Goal: Task Accomplishment & Management: Manage account settings

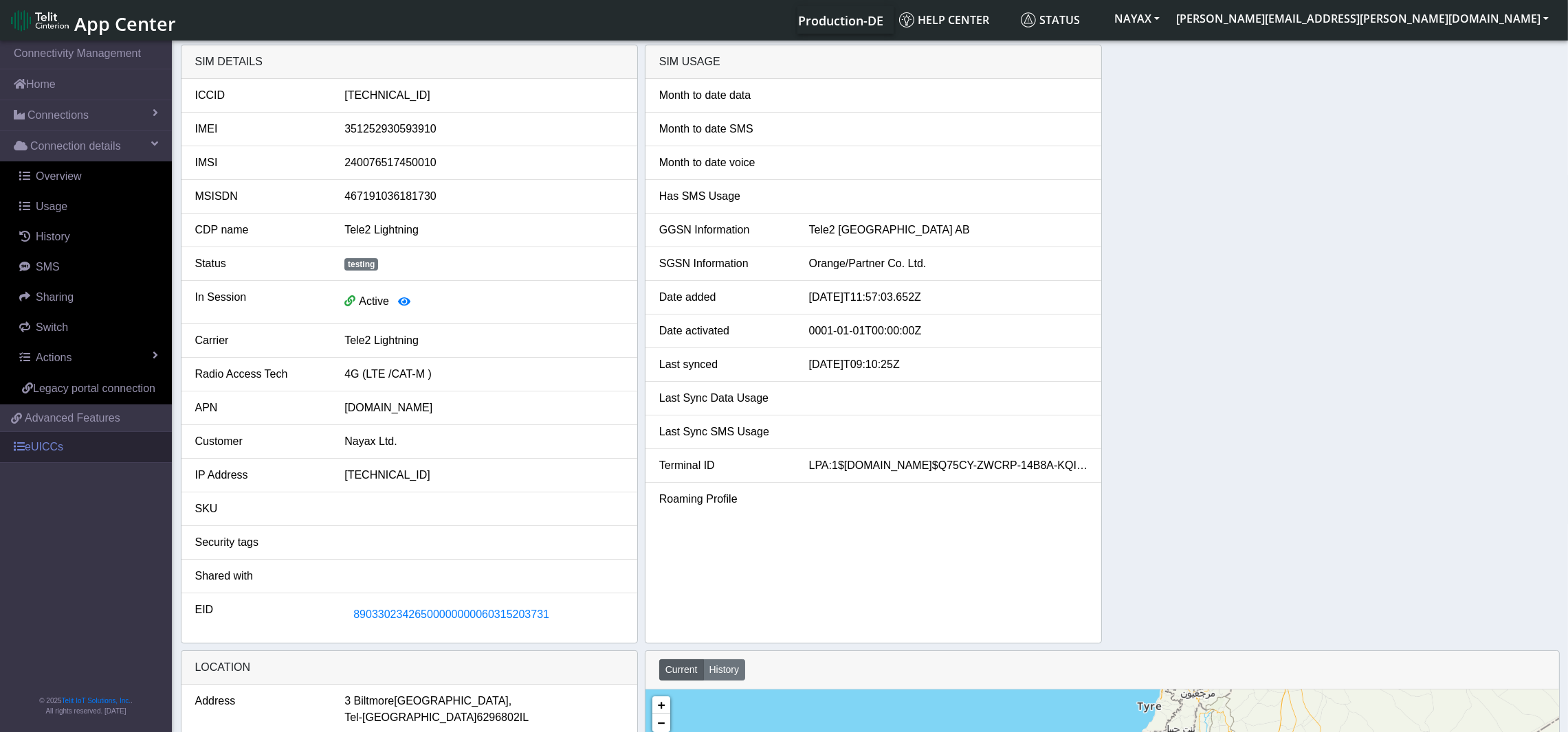
click at [56, 446] on link "eUICCs" at bounding box center [86, 447] width 172 height 30
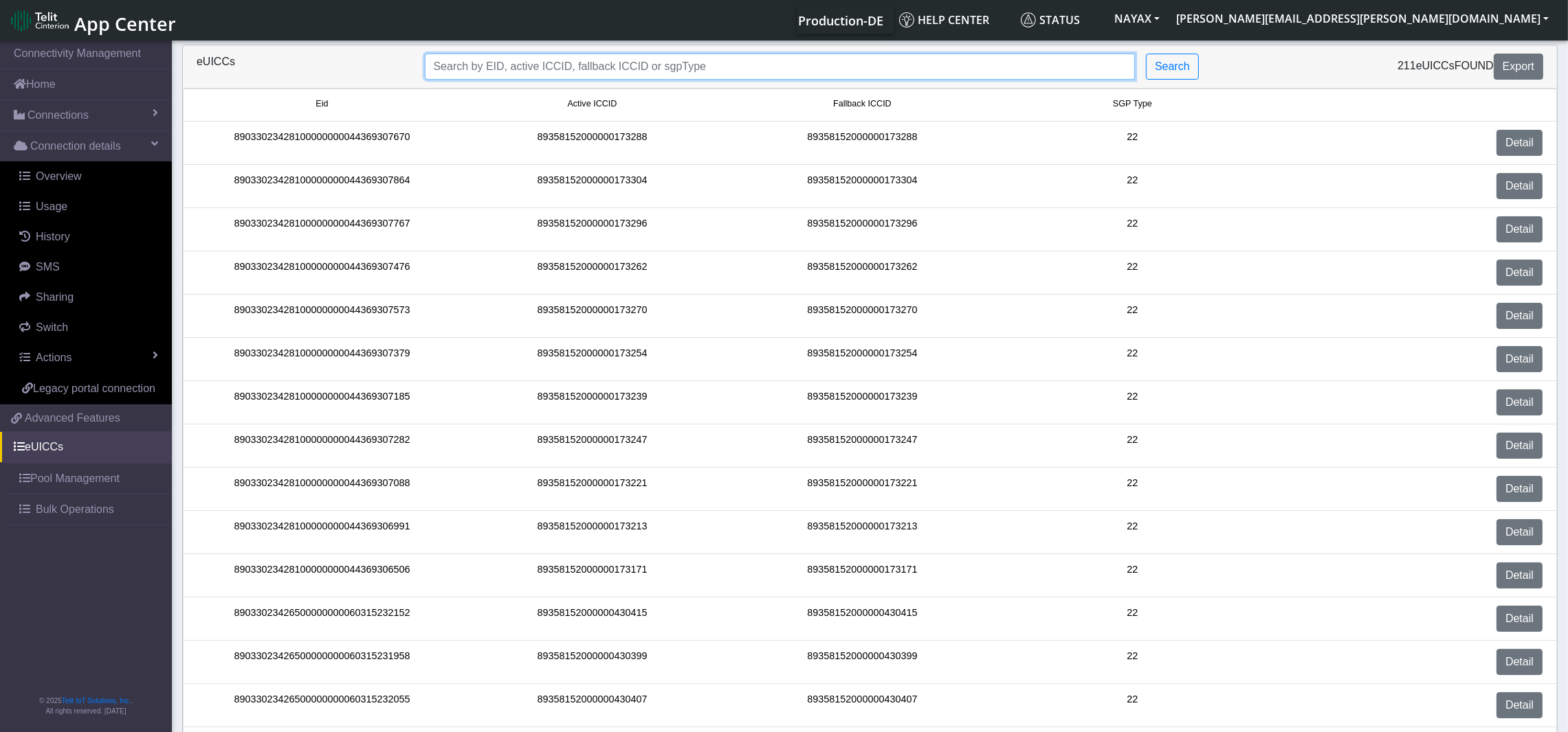
click at [664, 66] on input "Search..." at bounding box center [780, 66] width 710 height 26
paste input "89462008025000096"
click at [1169, 68] on button "Search" at bounding box center [1172, 66] width 53 height 26
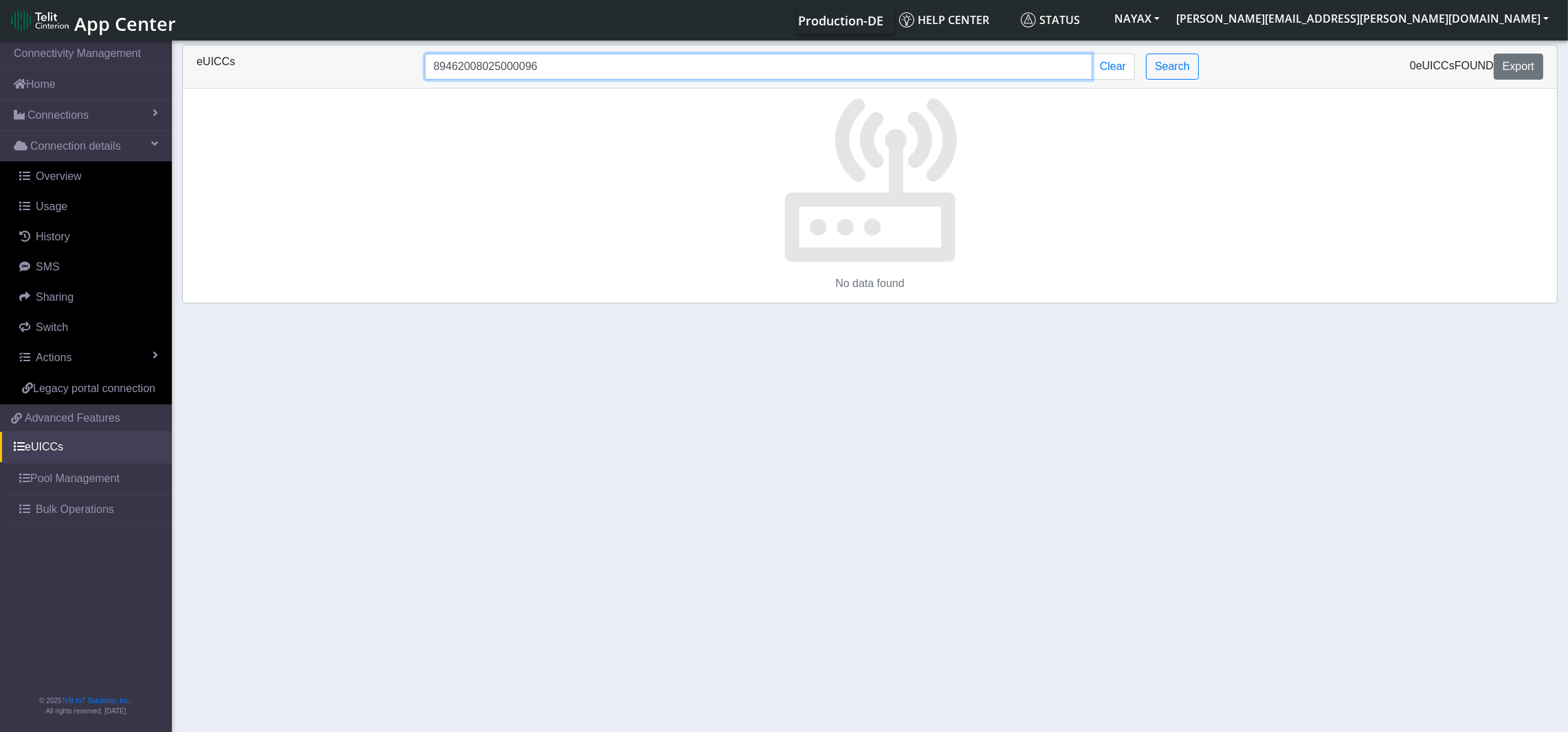
click at [562, 66] on input "89462008025000096" at bounding box center [758, 66] width 667 height 26
drag, startPoint x: 563, startPoint y: 65, endPoint x: 183, endPoint y: 60, distance: 380.0
click at [183, 60] on div "eUICCs 89462008025000096 Clear Search 0 eUICCs found Export" at bounding box center [870, 66] width 1374 height 43
paste input "033023426500000000060315203634"
type input "89033023426500000000060315203634"
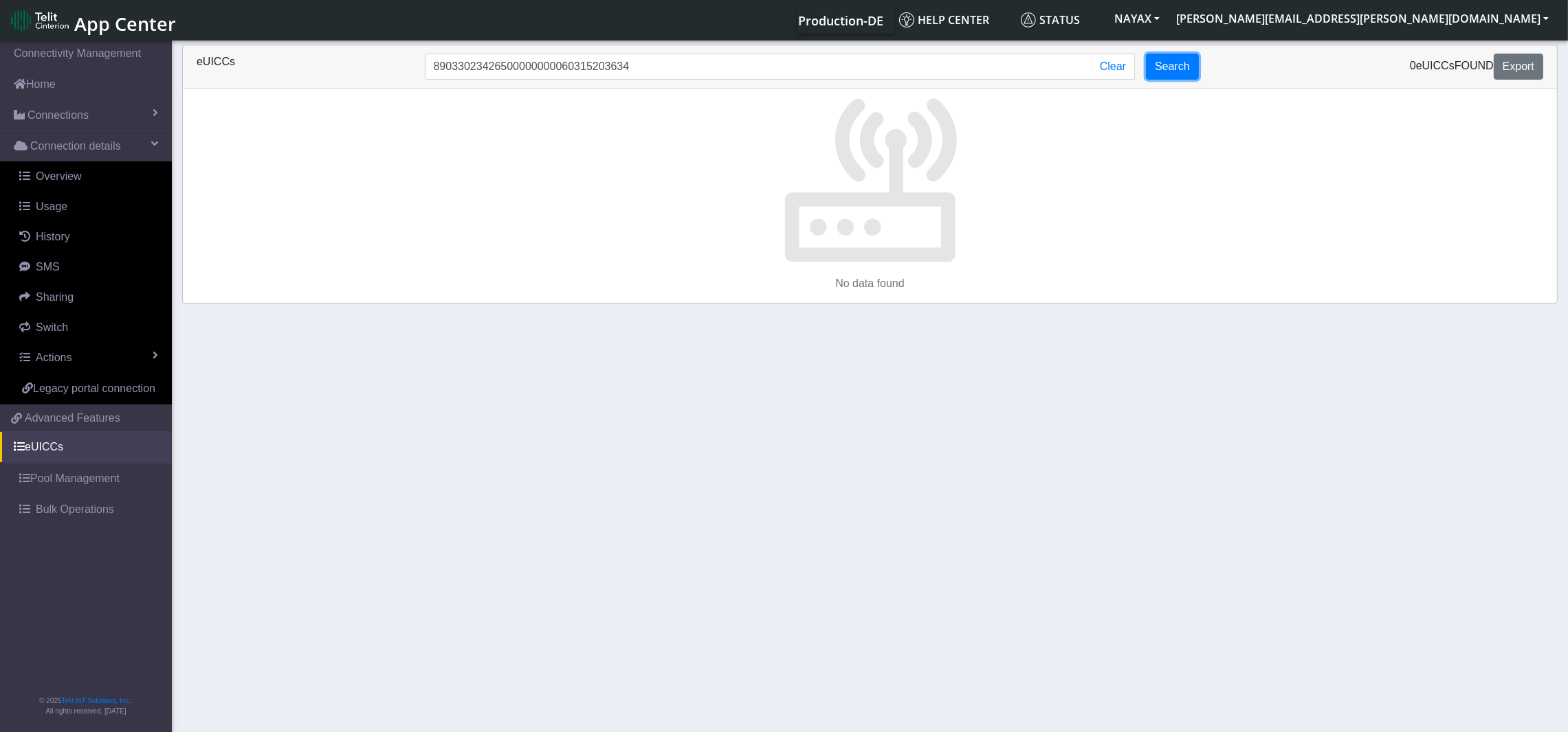
click at [1182, 74] on button "Search" at bounding box center [1172, 66] width 53 height 26
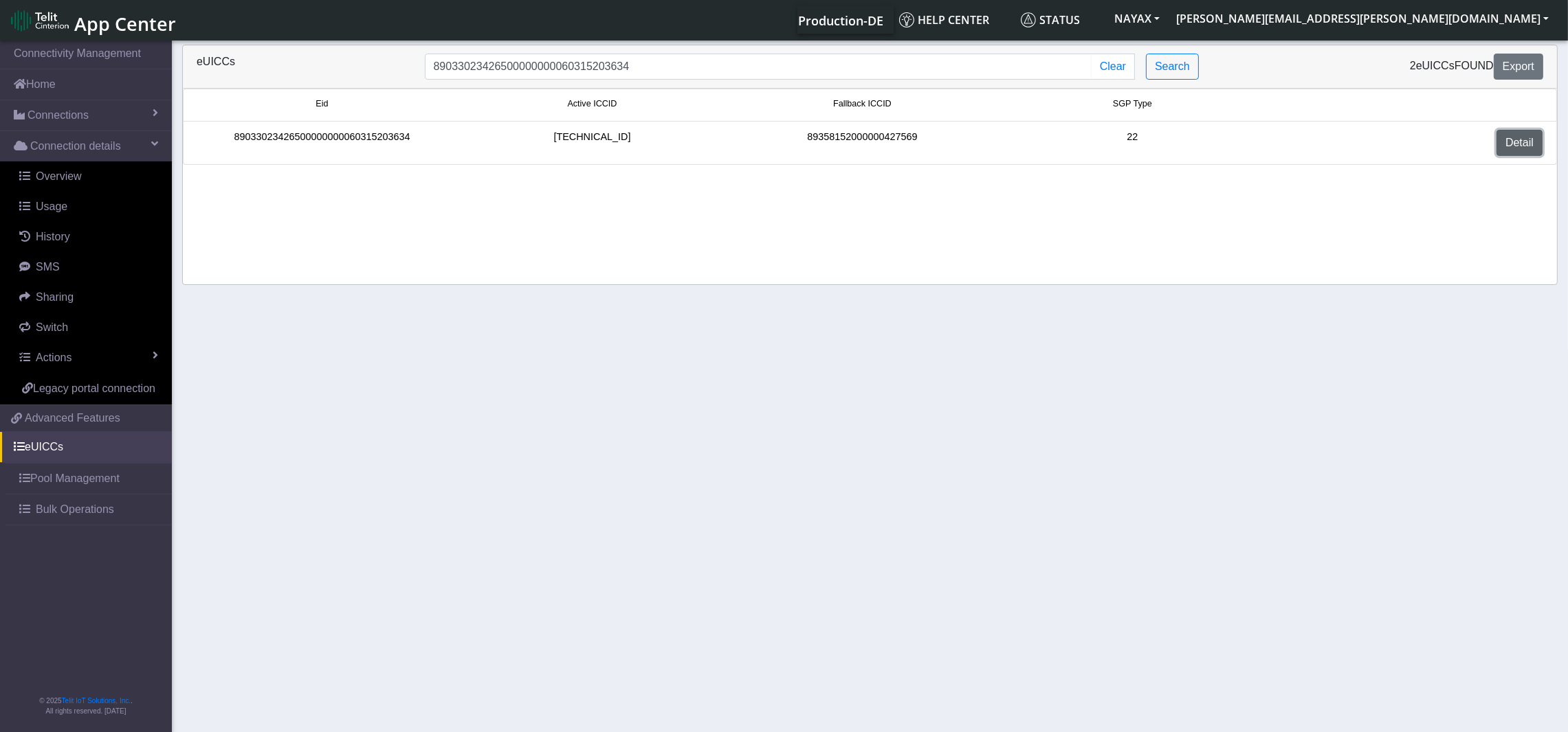
click at [1518, 134] on link "Detail" at bounding box center [1519, 143] width 46 height 26
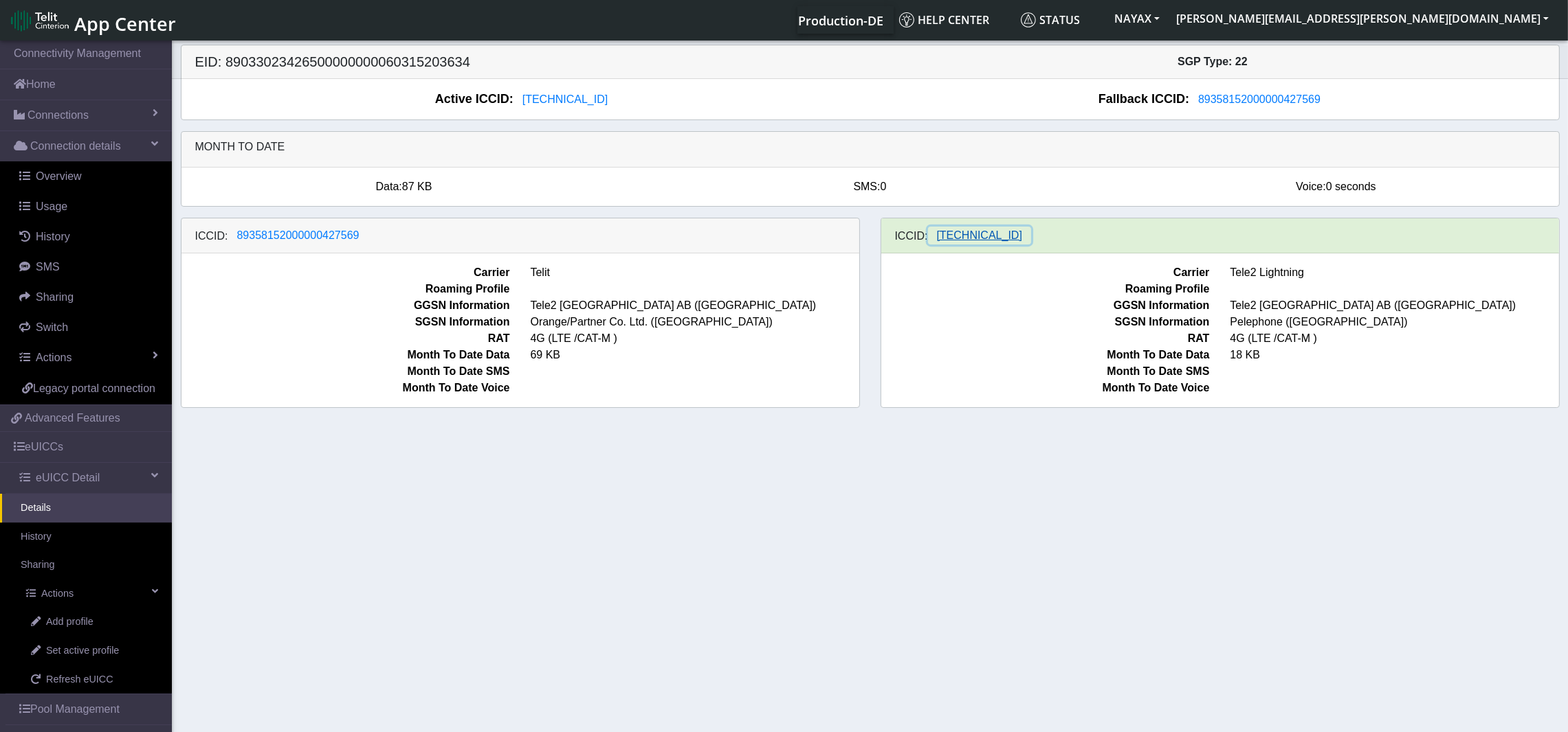
click at [1022, 234] on span "[TECHNICAL_ID]" at bounding box center [979, 234] width 86 height 12
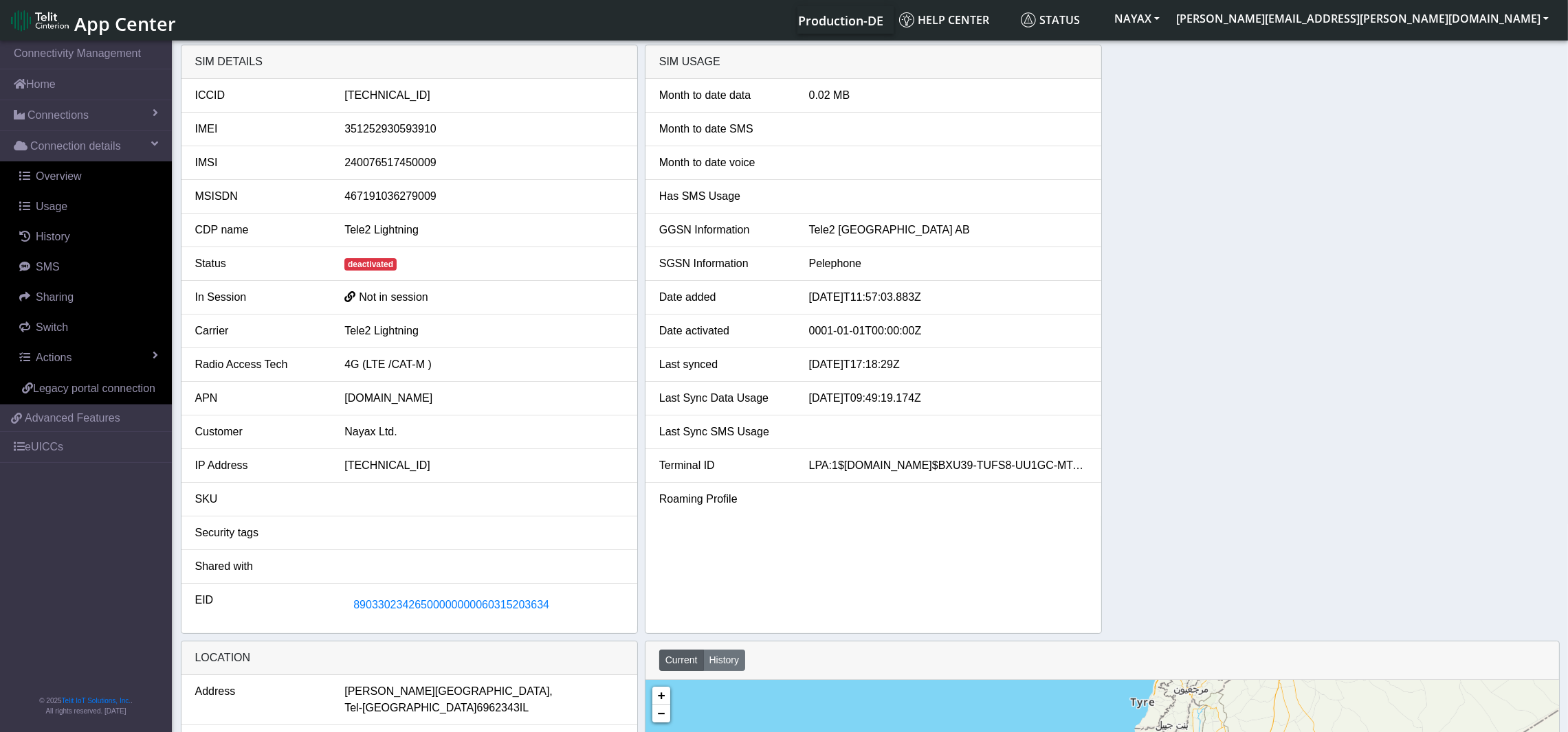
drag, startPoint x: 398, startPoint y: 262, endPoint x: 318, endPoint y: 257, distance: 80.2
click at [318, 257] on div "Status deactivated" at bounding box center [409, 264] width 449 height 17
click at [55, 354] on span "Actions" at bounding box center [53, 357] width 36 height 12
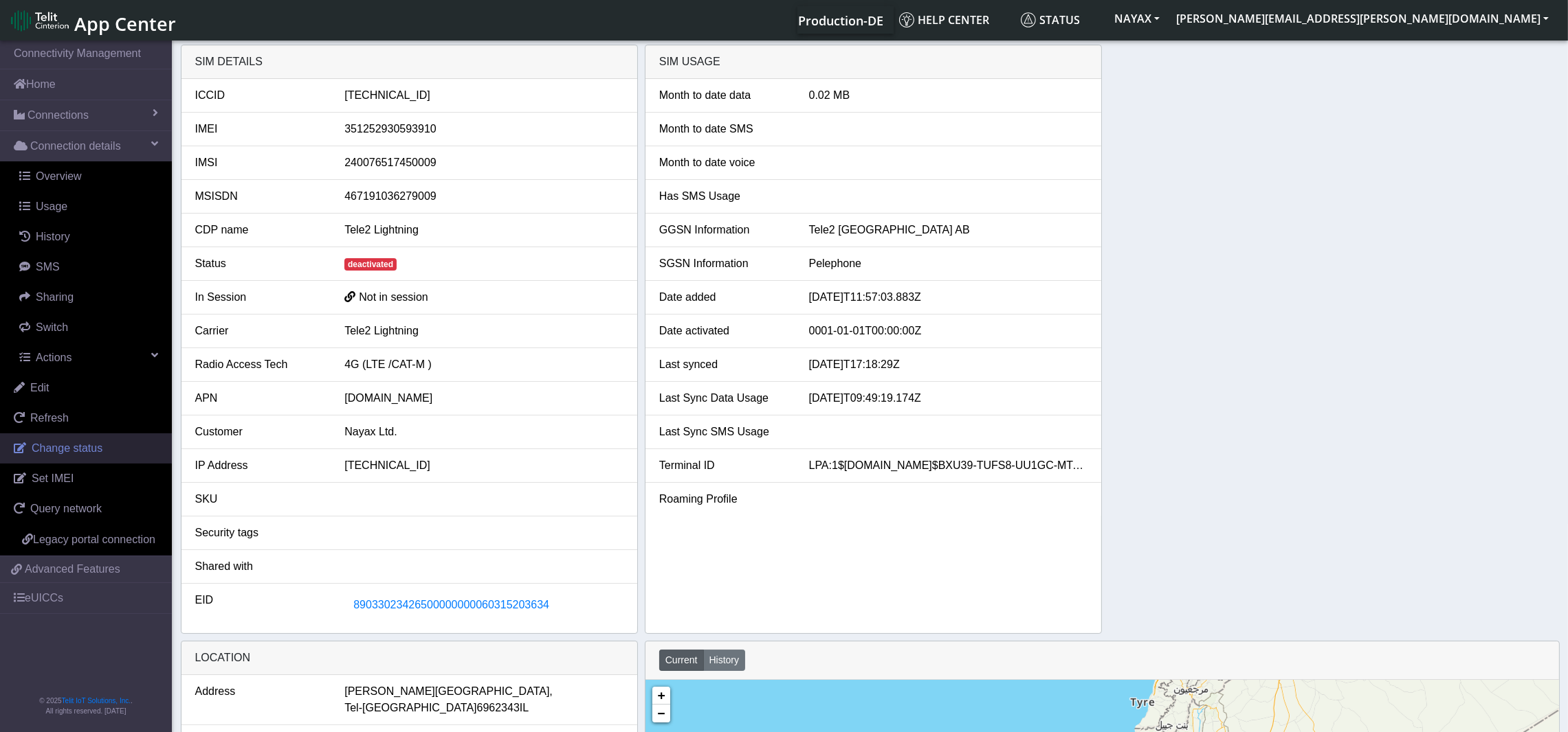
click at [84, 446] on span "Change status" at bounding box center [66, 448] width 71 height 12
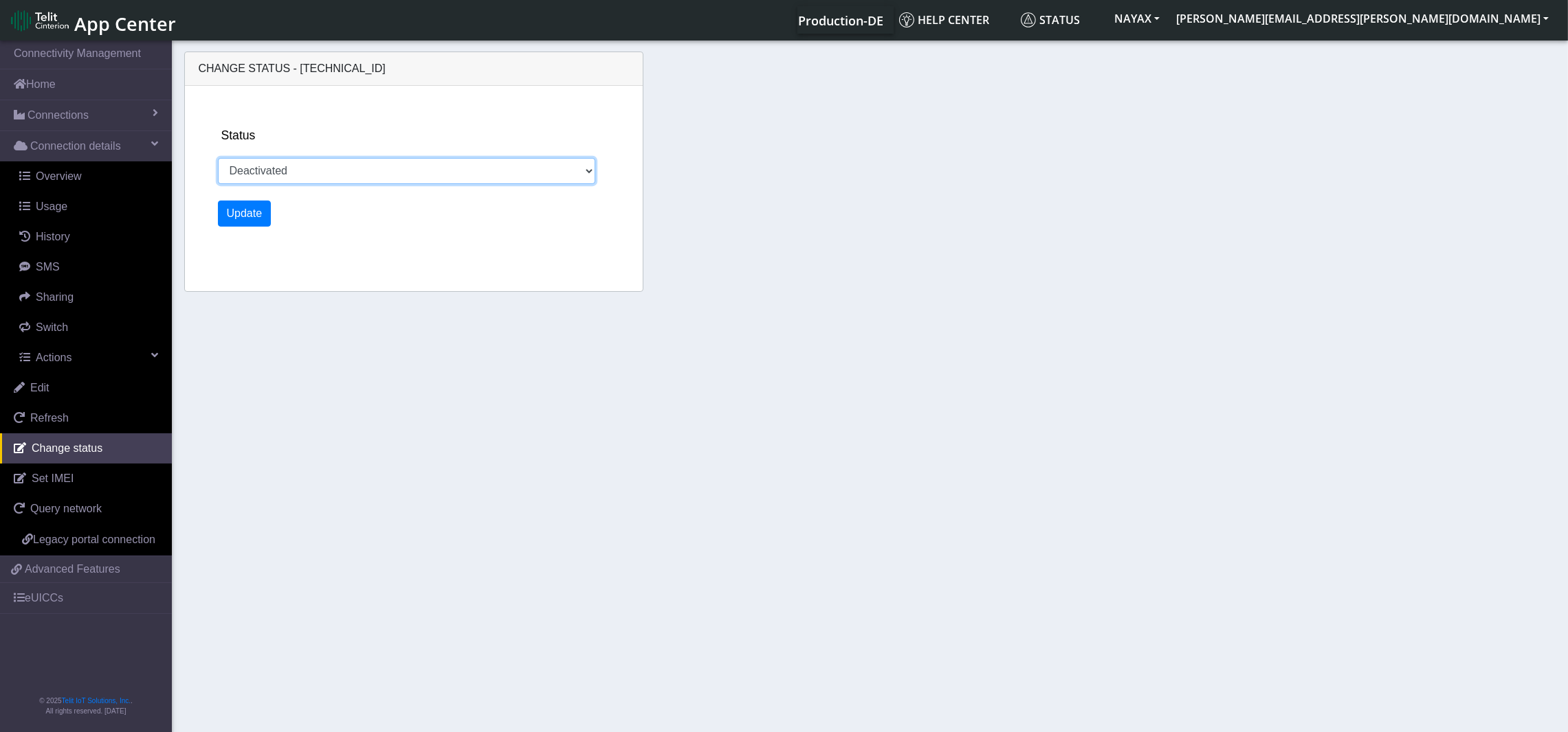
click at [328, 173] on select "Activated Ready Deactivated Inventory Retired" at bounding box center [407, 171] width 378 height 26
select select "activated"
click at [218, 158] on select "Activated Ready Deactivated Inventory Retired" at bounding box center [407, 171] width 378 height 26
click at [238, 217] on button "Update" at bounding box center [245, 213] width 53 height 26
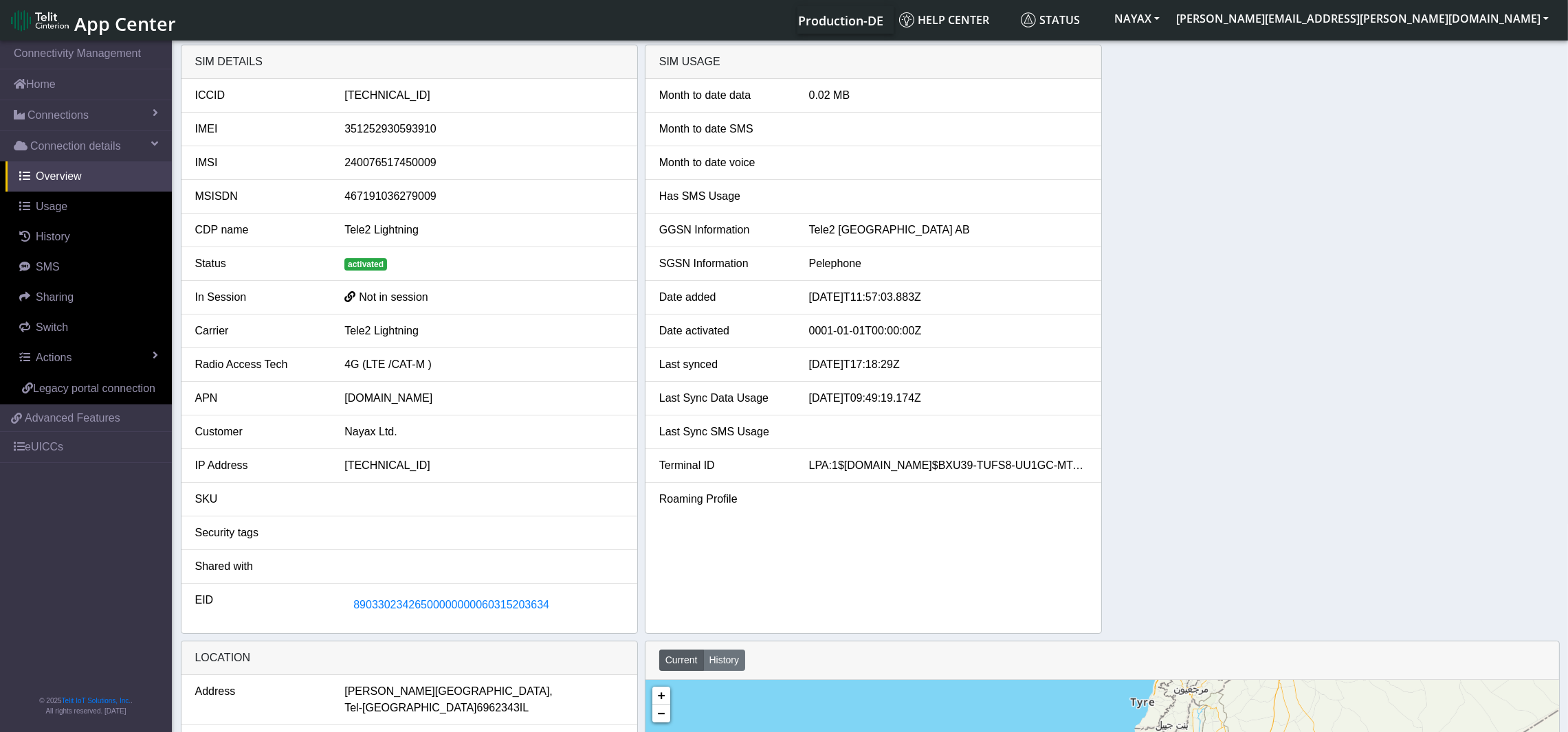
click at [444, 94] on div "[TECHNICAL_ID]" at bounding box center [484, 96] width 300 height 17
click at [443, 94] on div "[TECHNICAL_ID]" at bounding box center [484, 96] width 300 height 17
copy div "[TECHNICAL_ID]"
click at [483, 611] on span "89033023426500000000060315203634" at bounding box center [451, 604] width 196 height 12
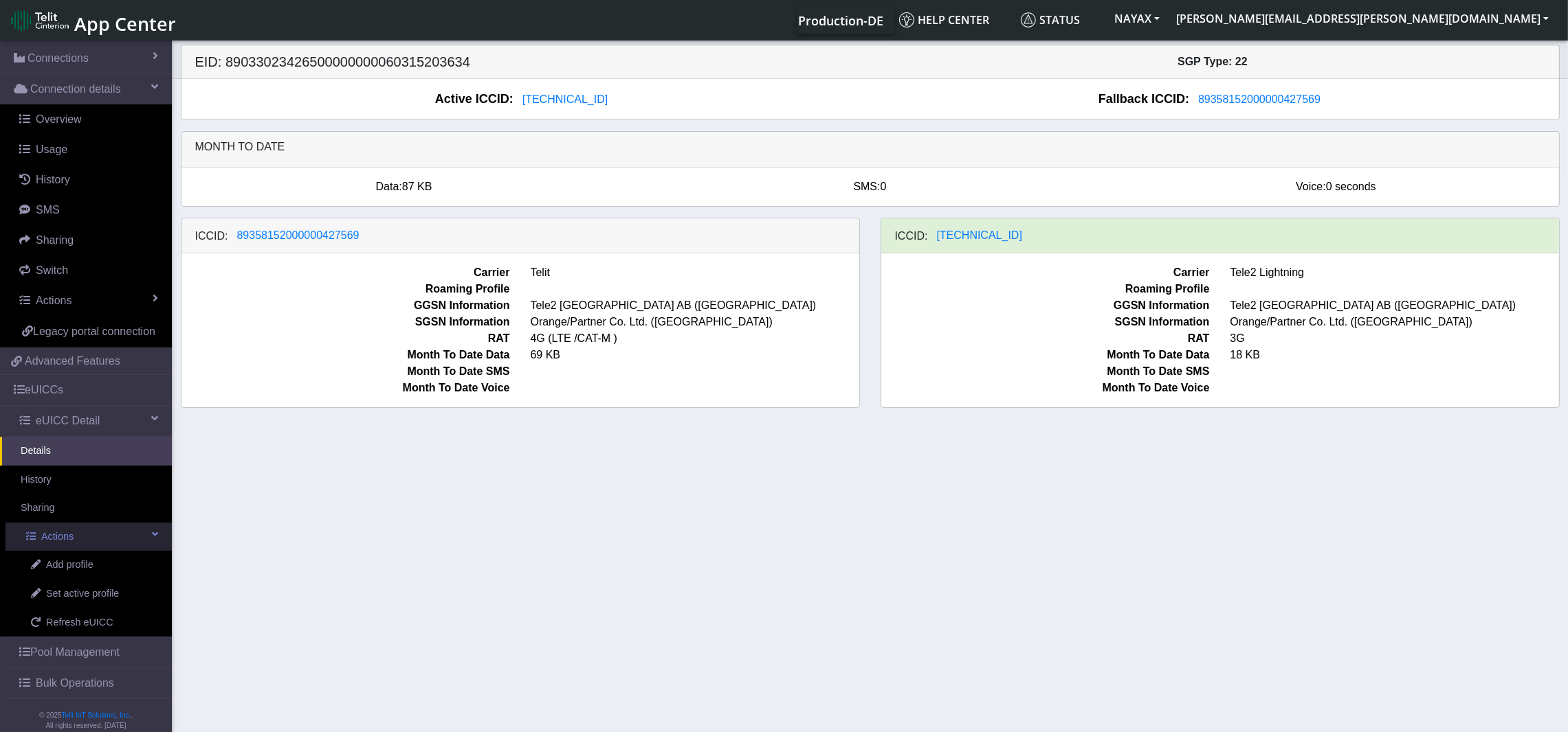
scroll to position [88, 0]
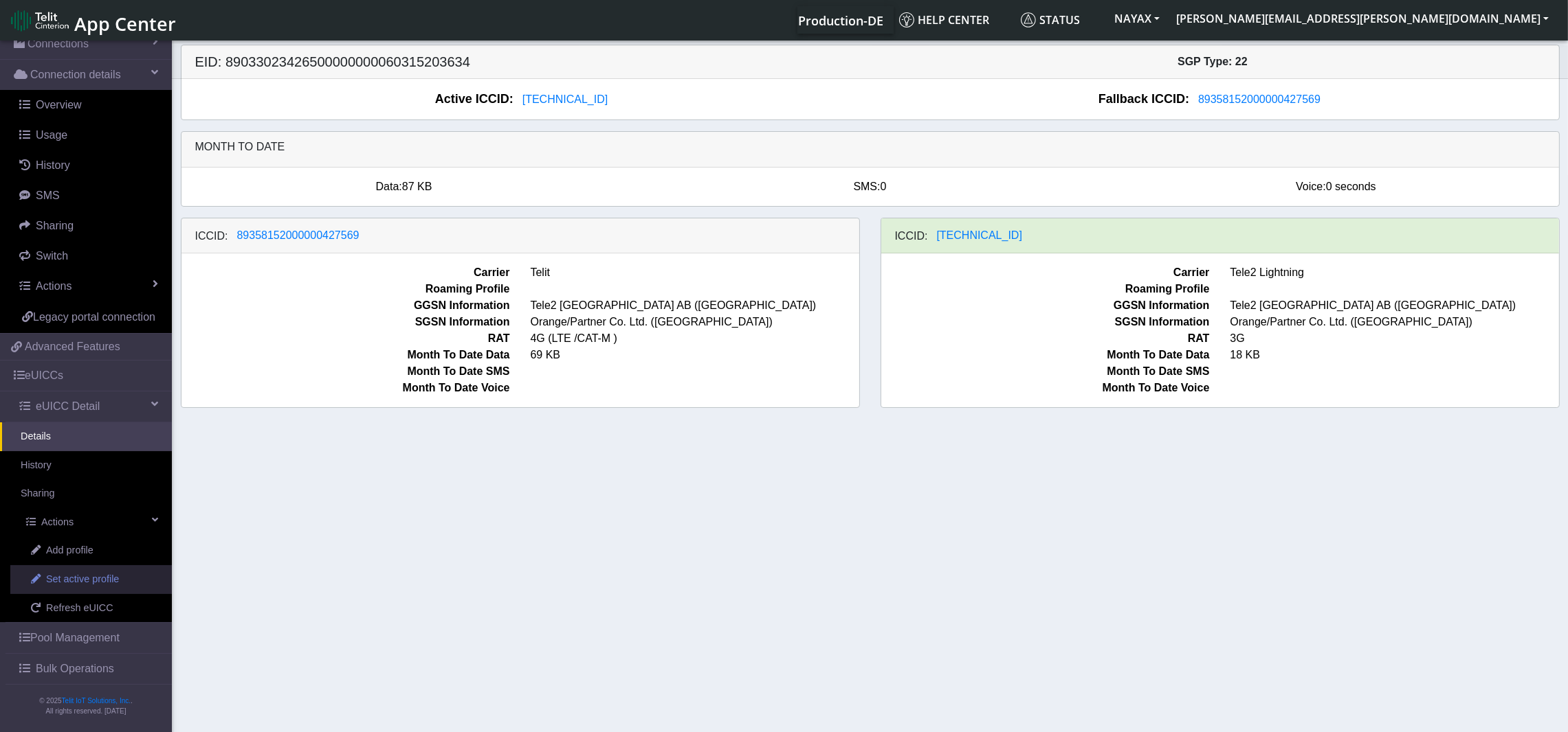
click at [80, 581] on span "Set active profile" at bounding box center [82, 579] width 73 height 15
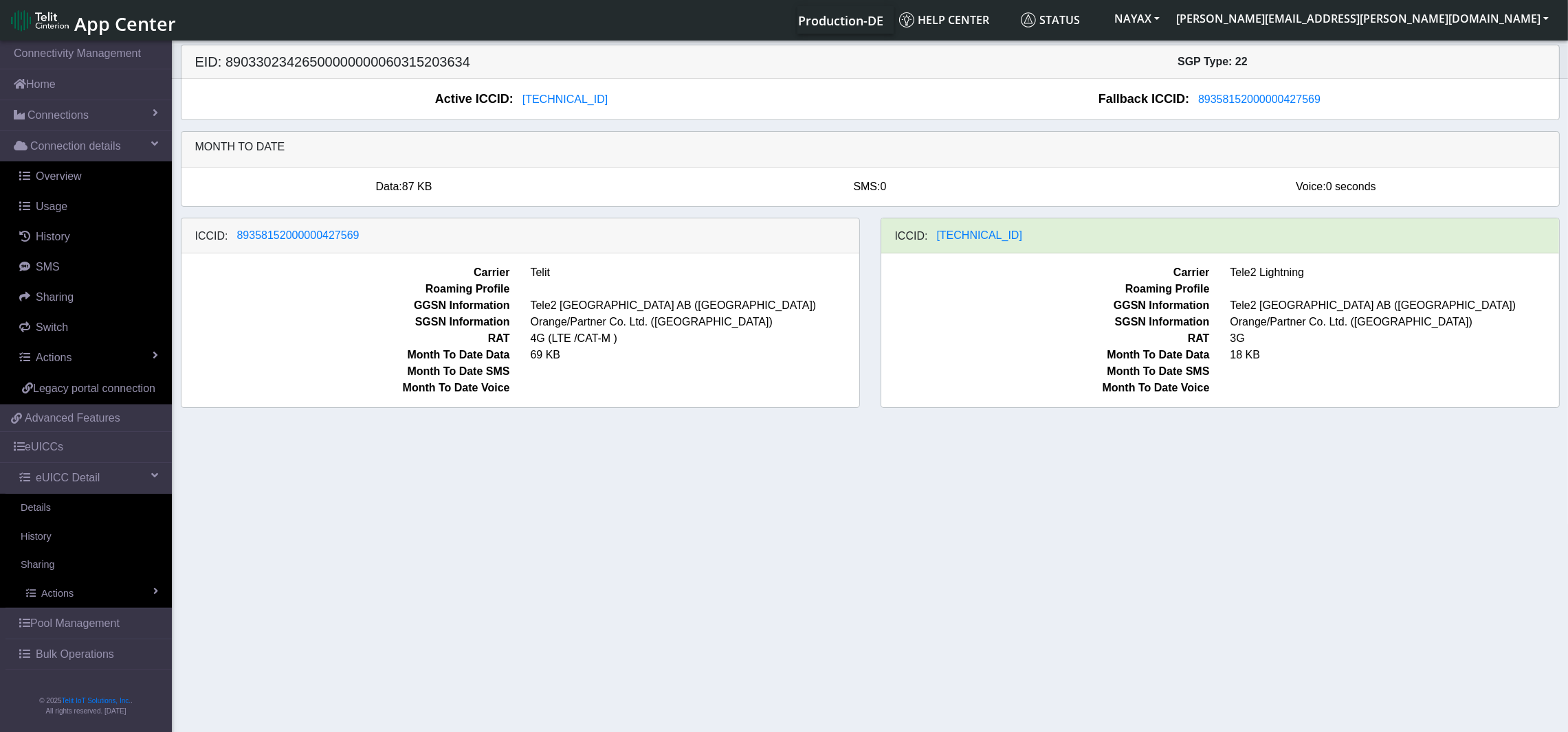
scroll to position [3, 0]
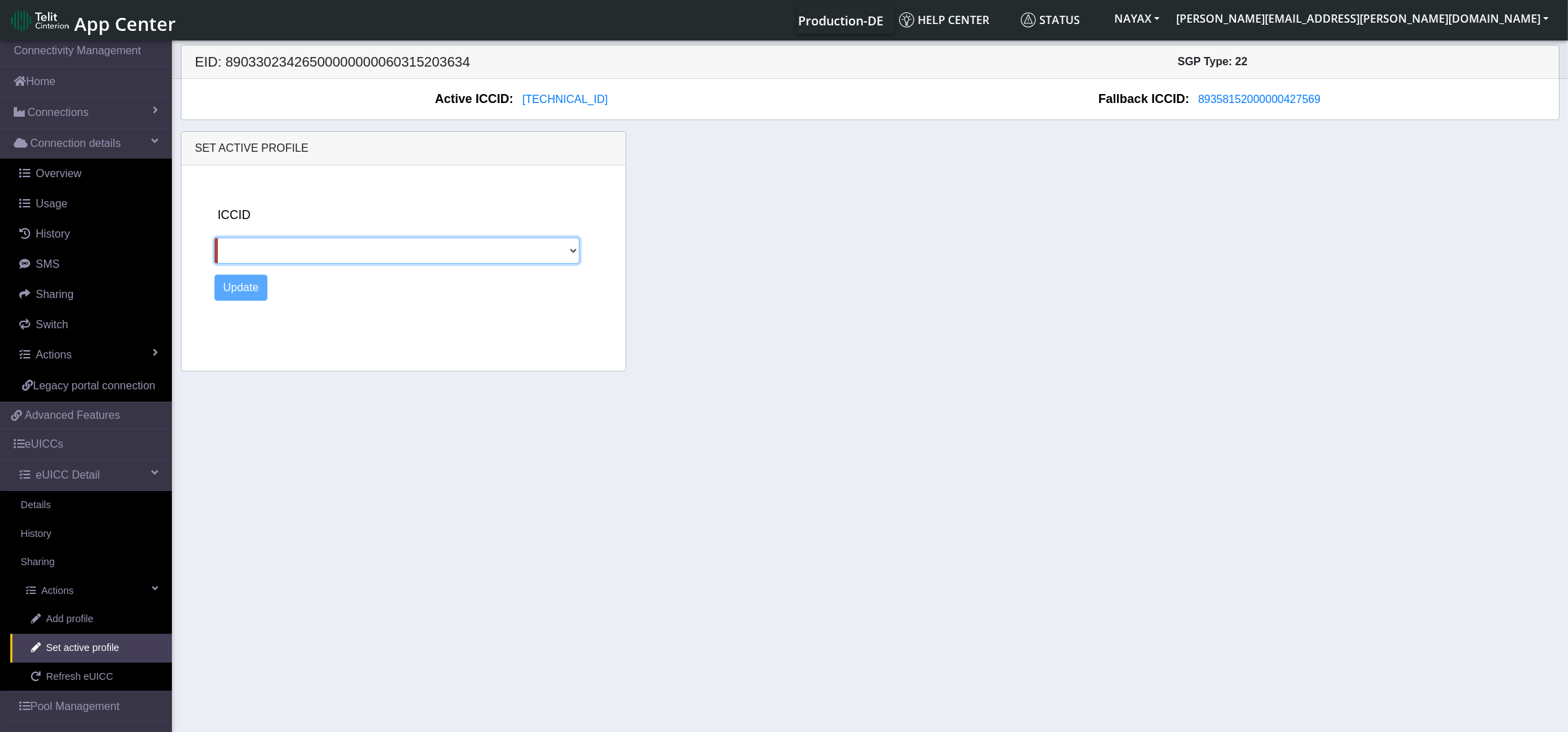
click at [381, 254] on select "89358152000000427569" at bounding box center [397, 250] width 365 height 26
select select "89358152000000427569"
click at [214, 237] on select "89358152000000427569" at bounding box center [397, 250] width 365 height 26
click at [245, 294] on button "Update" at bounding box center [241, 288] width 53 height 26
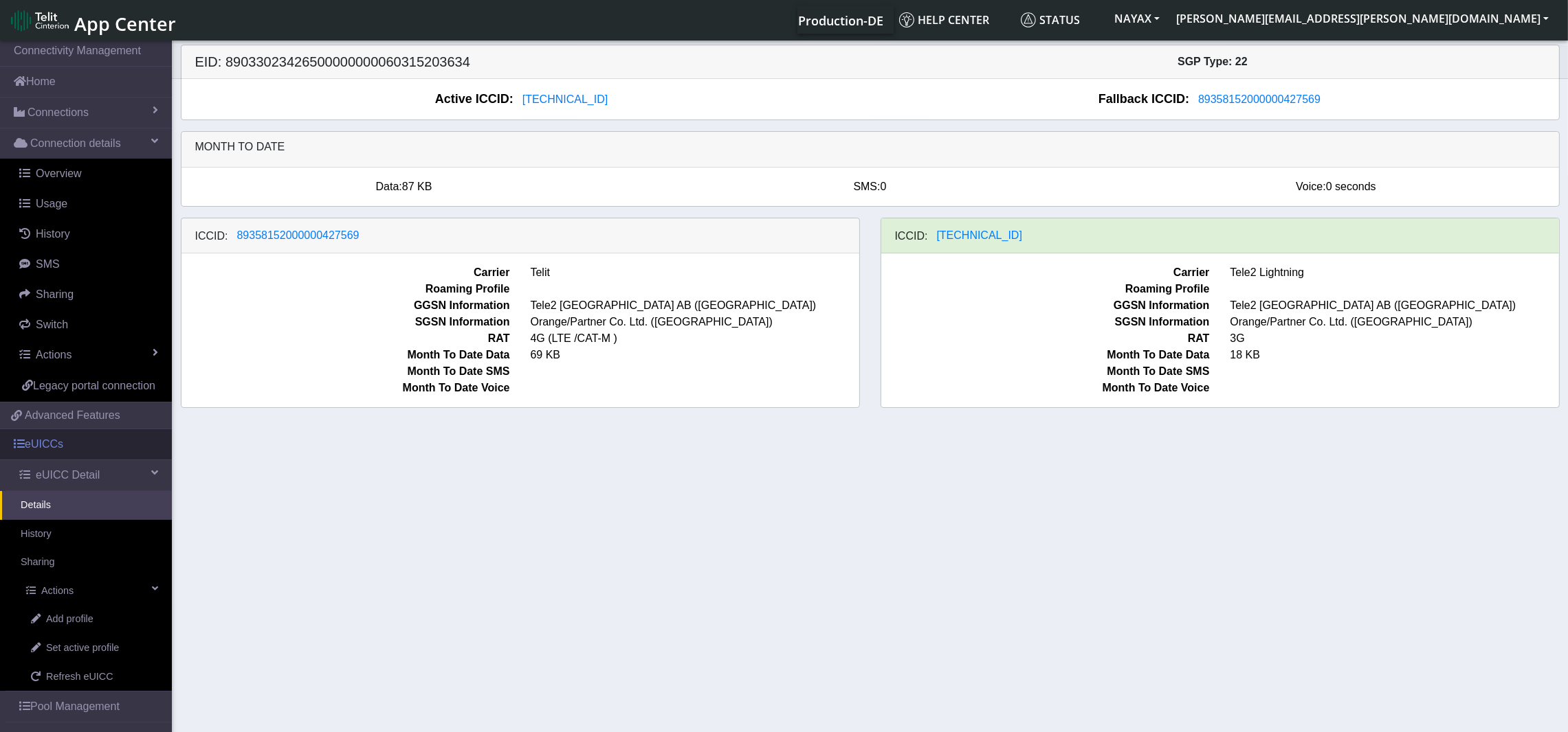
click at [55, 460] on link "eUICCs" at bounding box center [86, 444] width 172 height 30
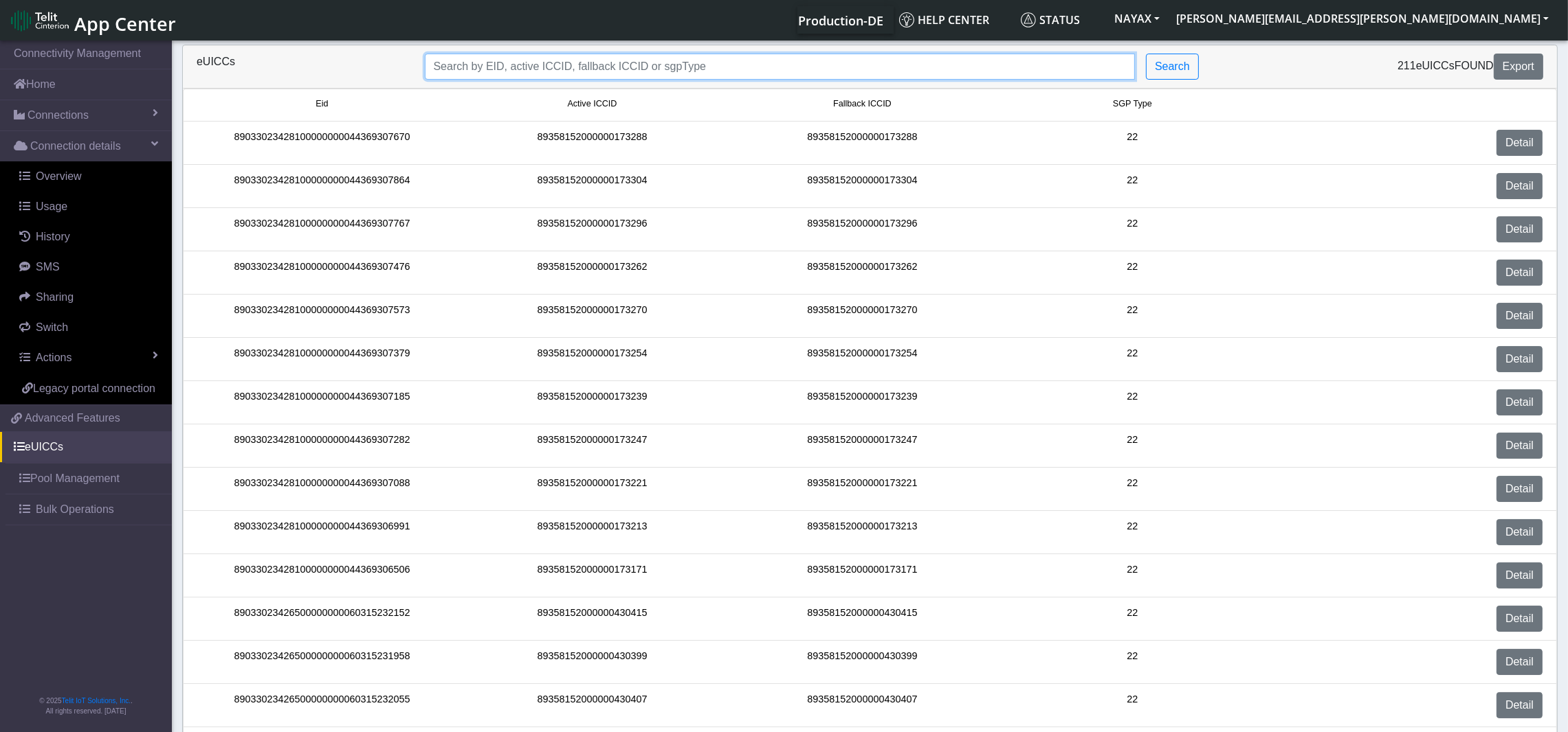
click at [686, 69] on input "Search..." at bounding box center [780, 66] width 710 height 26
paste input "89358152000000173213"
type input "89358152000000173213"
click at [1168, 66] on button "Search" at bounding box center [1172, 66] width 53 height 26
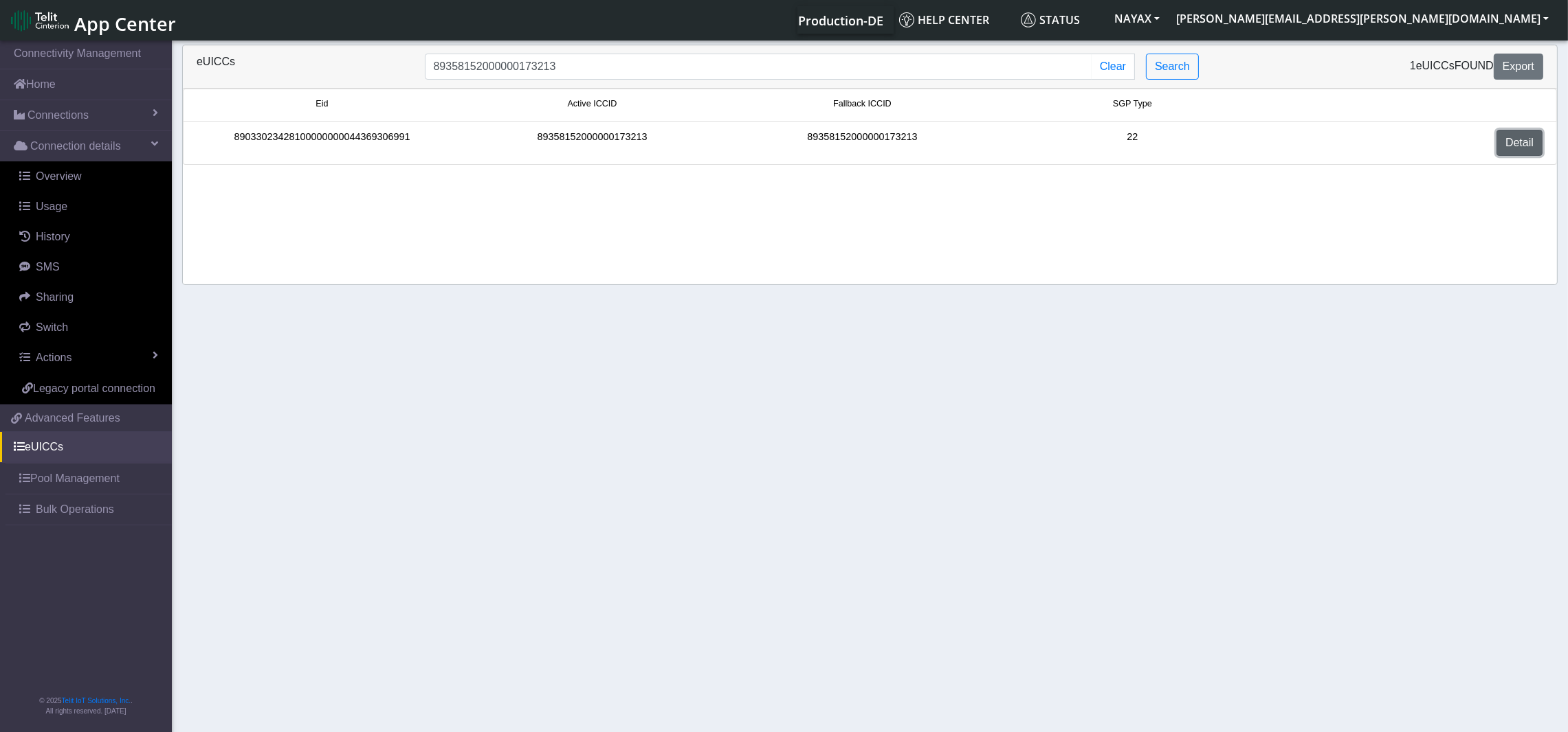
click at [1528, 139] on link "Detail" at bounding box center [1519, 143] width 46 height 26
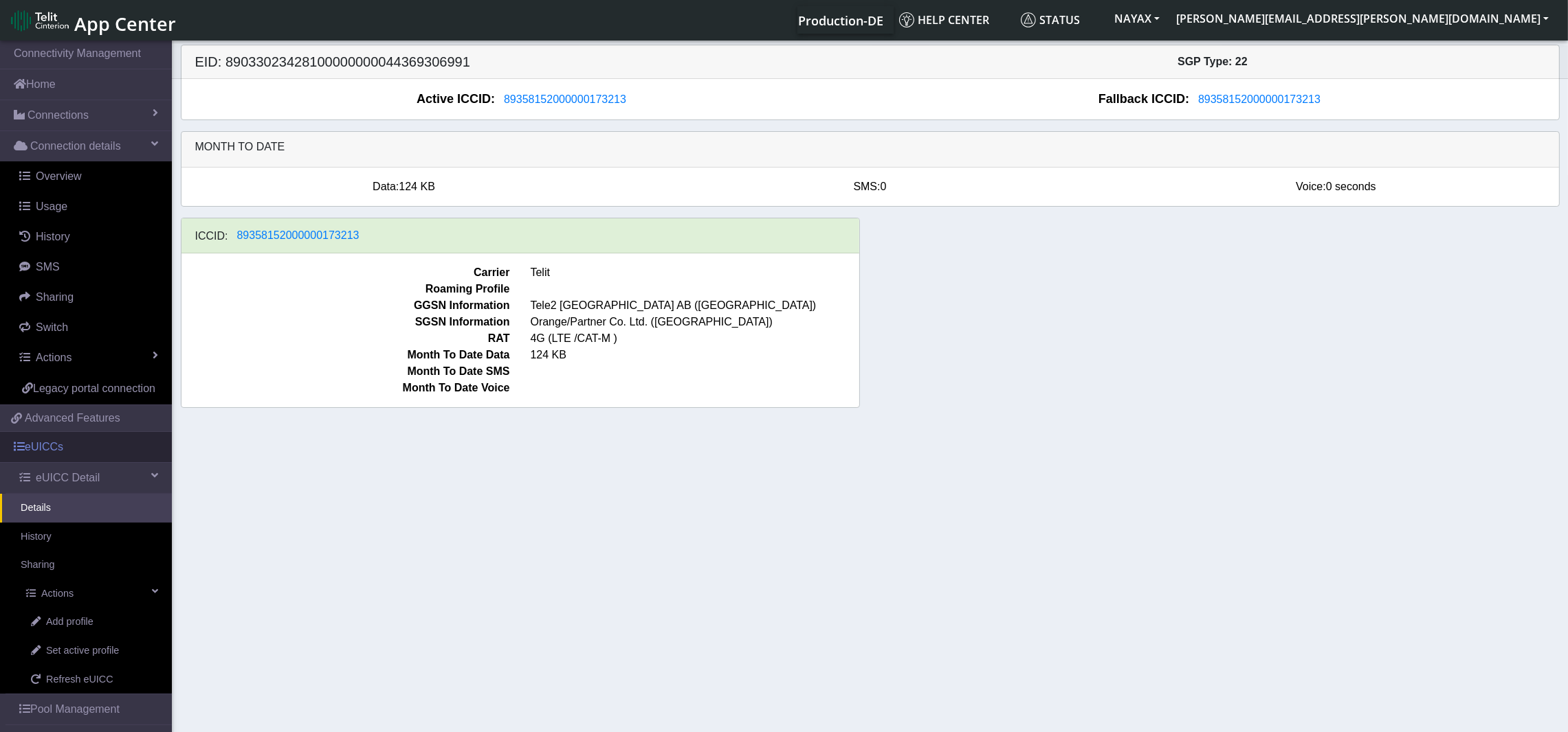
click at [56, 463] on link "eUICCs" at bounding box center [86, 447] width 172 height 30
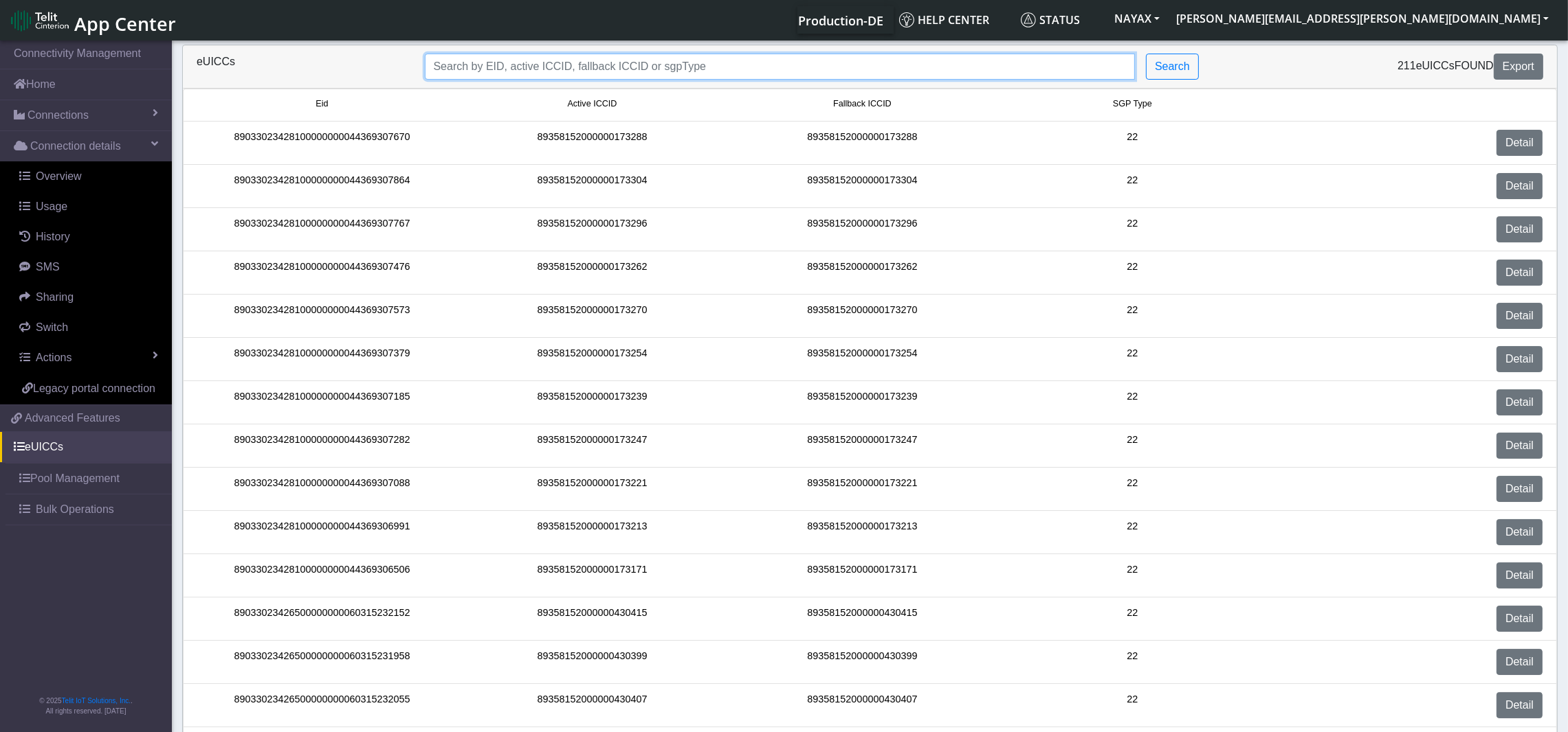
click at [851, 75] on input "Search..." at bounding box center [780, 66] width 710 height 26
paste input "EID: 89033023426500000000060315203731 ICCID1: 89358152000000427577 Telit NExT I…"
type input "EID: 89033023426500000000060315203731 ICCID1: 89358152000000427577 Telit NExT I…"
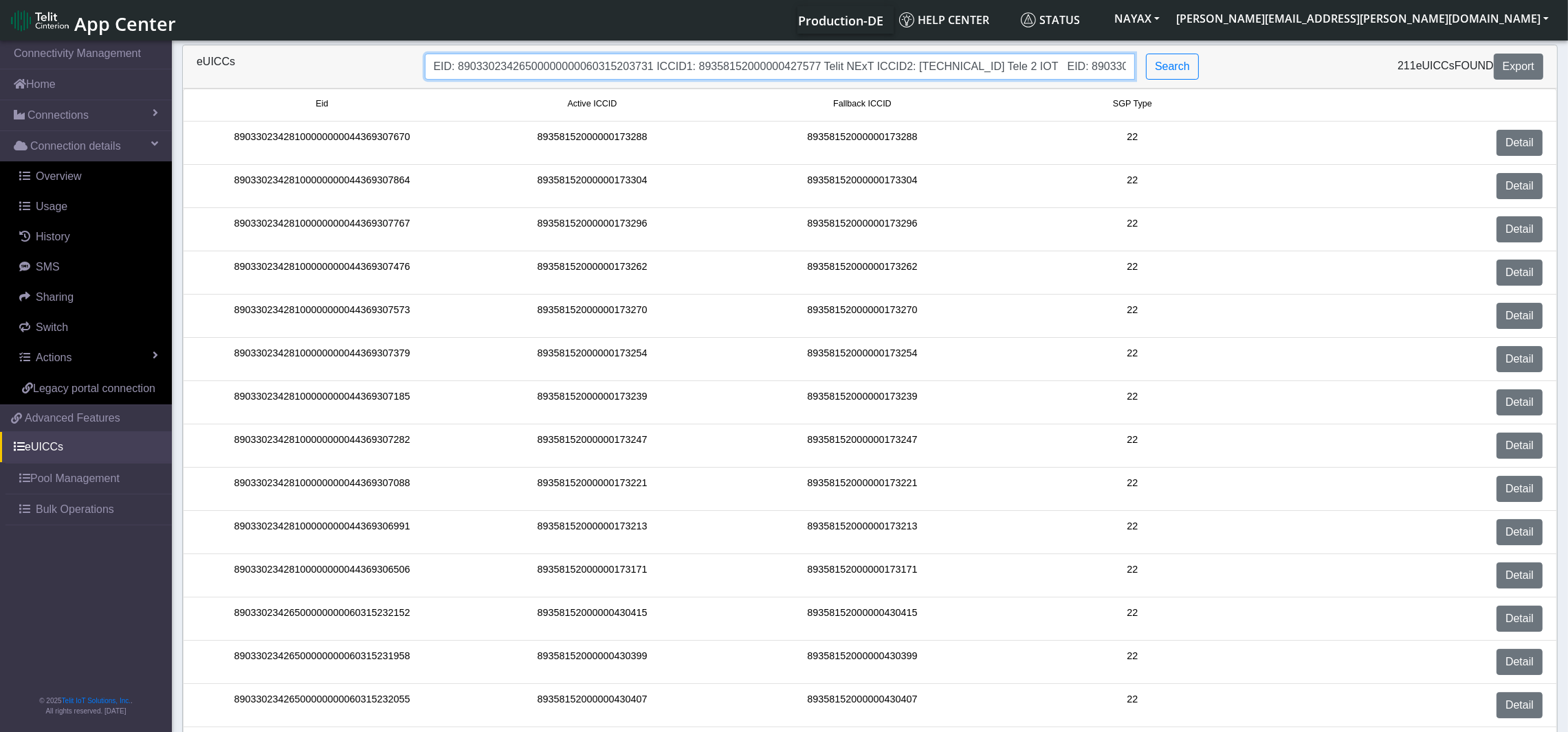
click at [699, 57] on input "EID: 89033023426500000000060315203731 ICCID1: 89358152000000427577 Telit NExT I…" at bounding box center [780, 66] width 710 height 26
paste input "89358152000000427569"
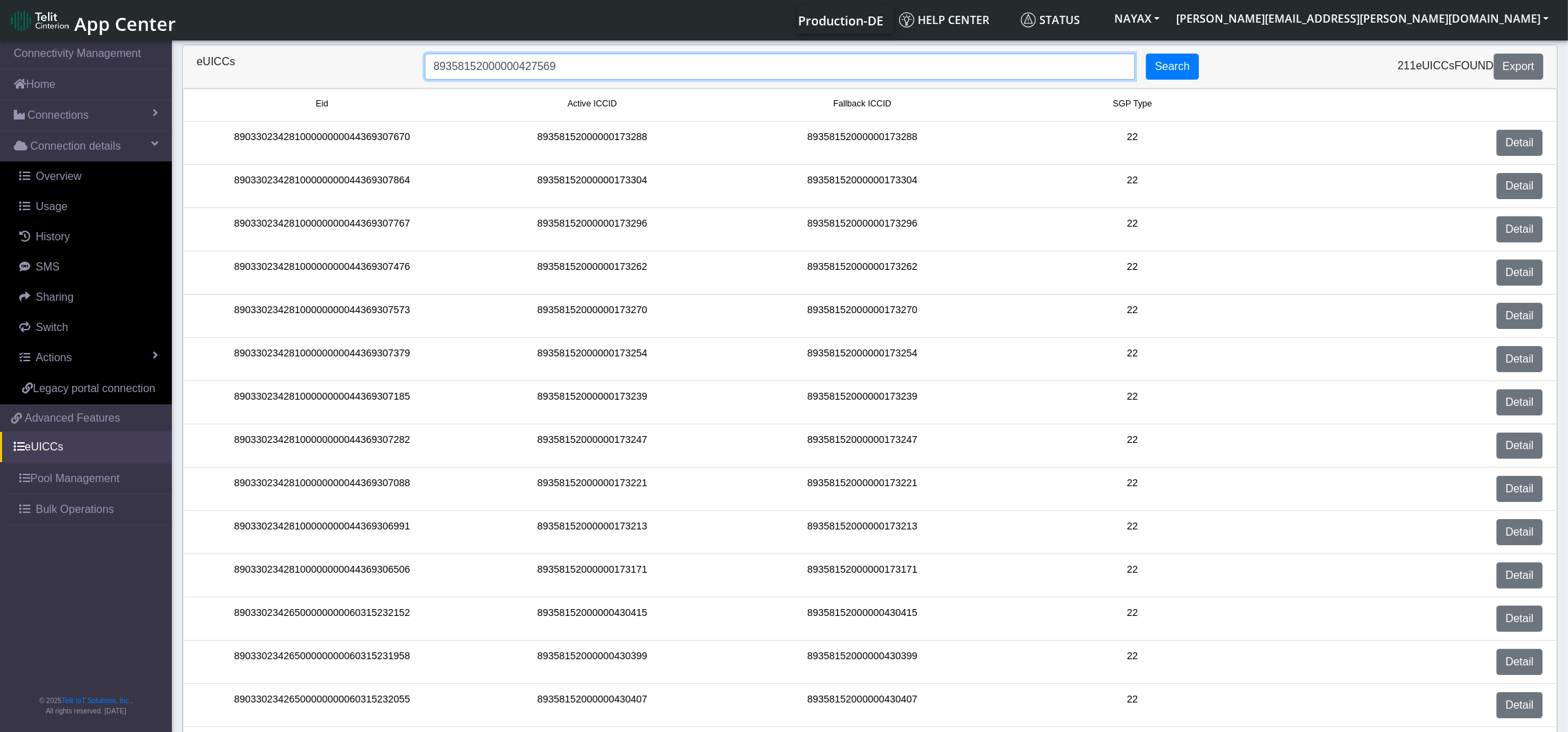
type input "89358152000000427569"
click at [1169, 75] on button "Search" at bounding box center [1172, 66] width 53 height 26
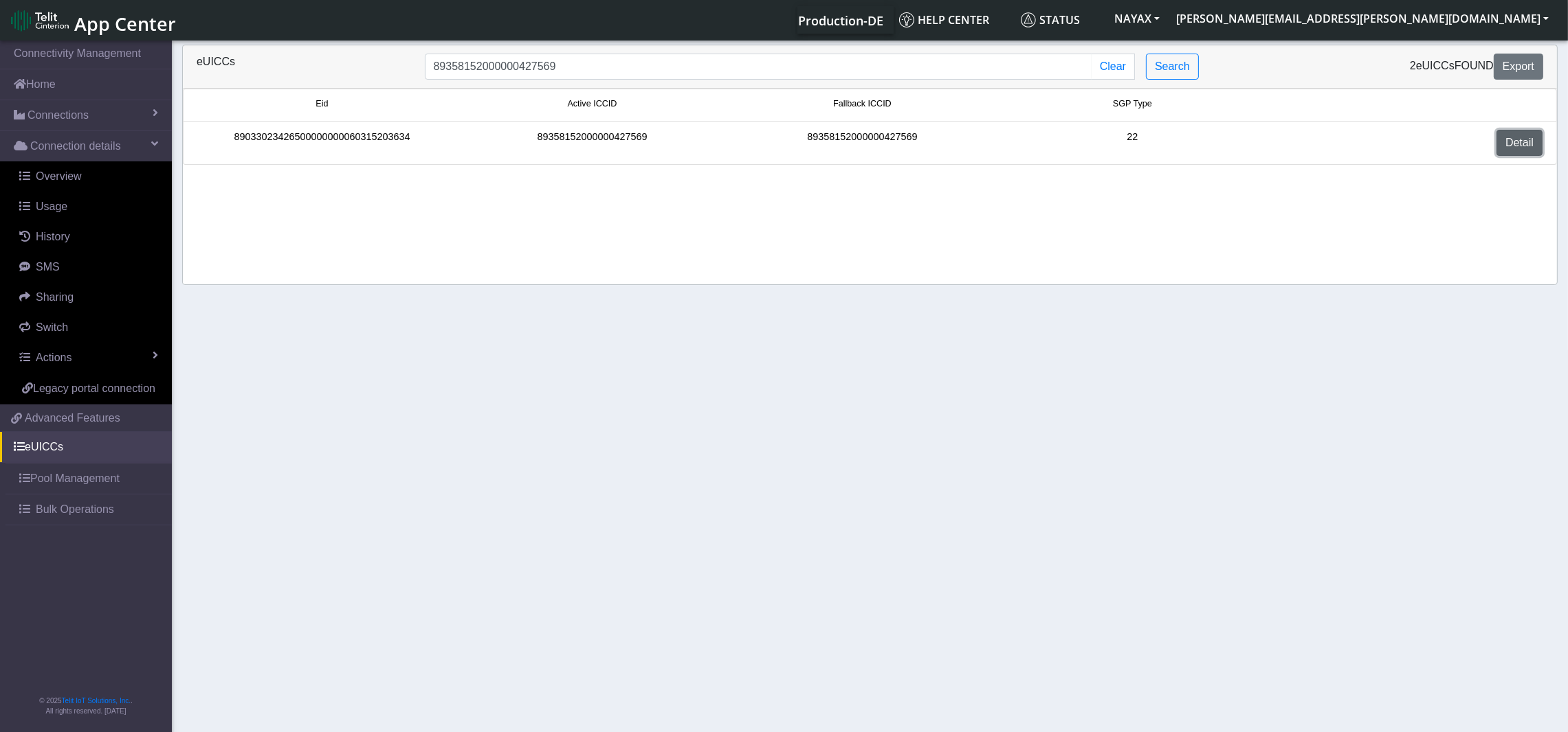
click at [1511, 135] on link "Detail" at bounding box center [1519, 143] width 46 height 26
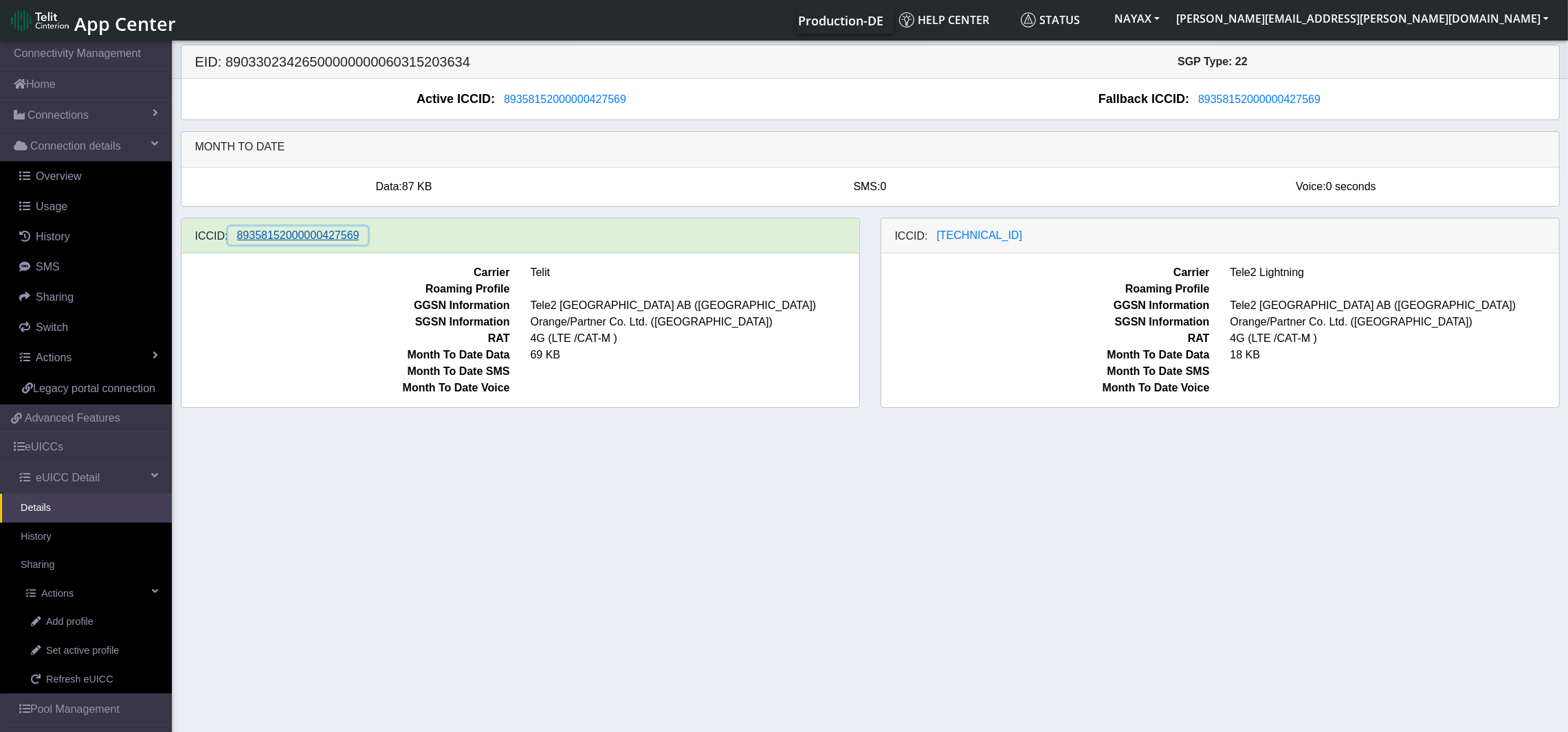
click at [328, 234] on span "89358152000000427569" at bounding box center [298, 234] width 122 height 12
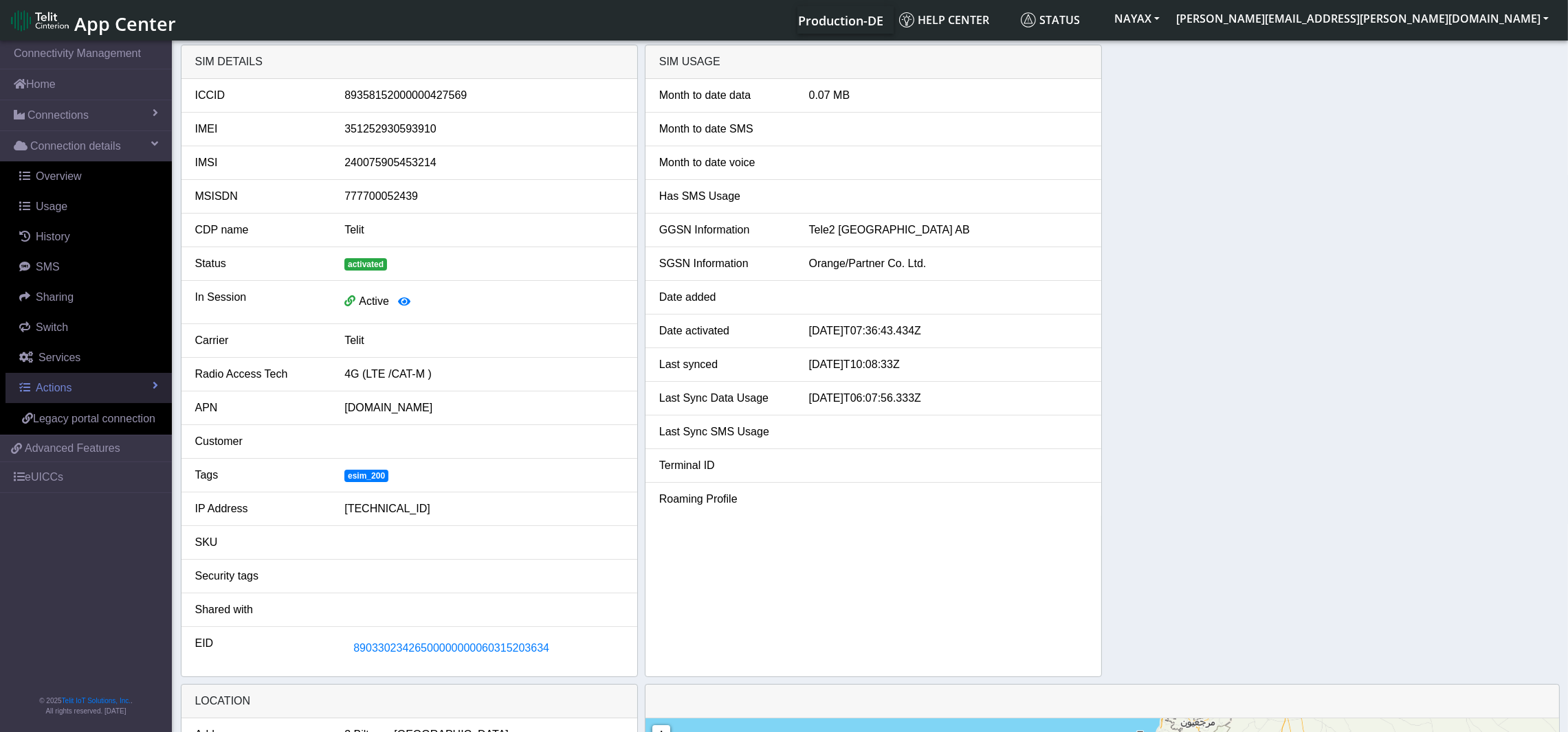
click at [76, 384] on link "Actions" at bounding box center [88, 388] width 167 height 30
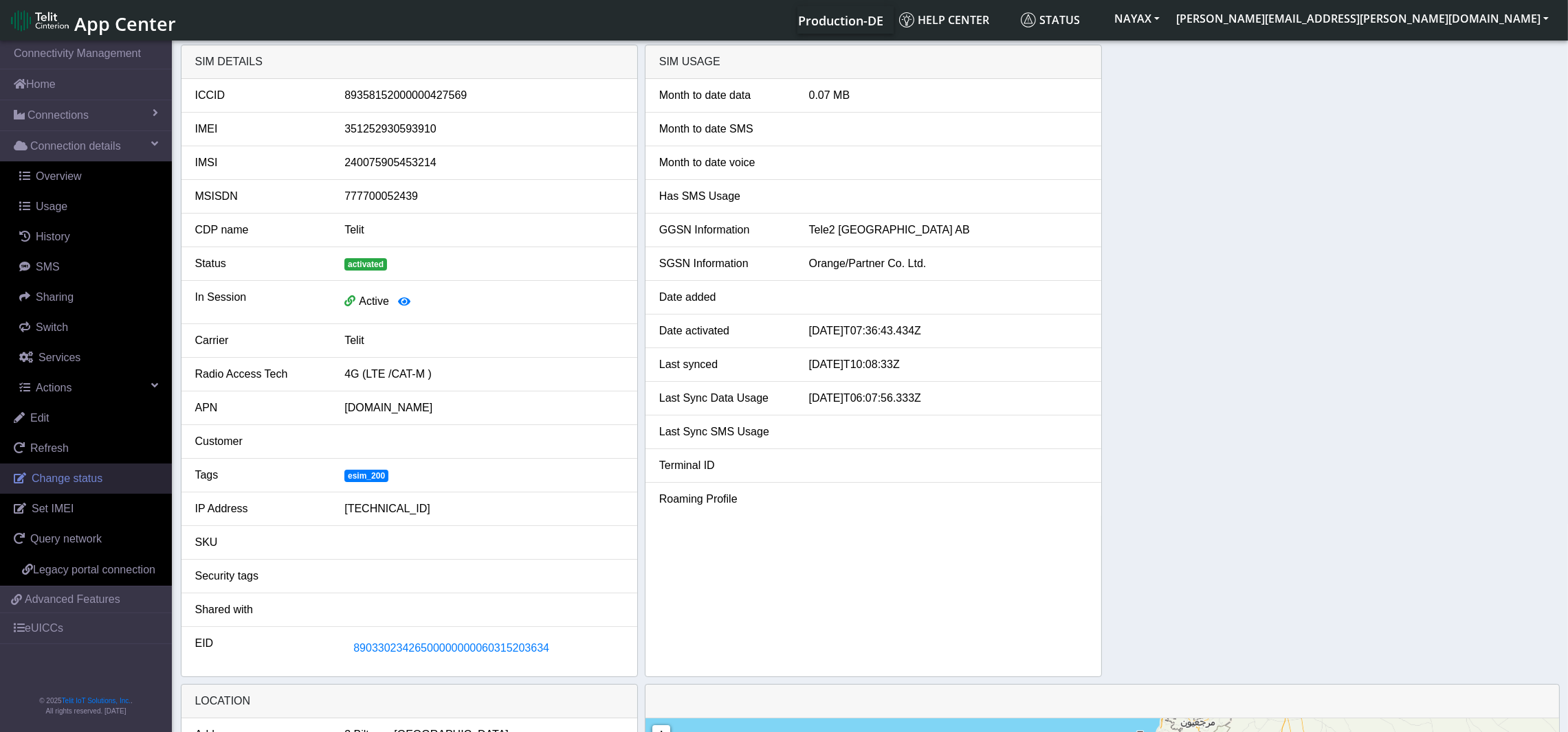
click at [110, 476] on link "Change status" at bounding box center [86, 478] width 172 height 30
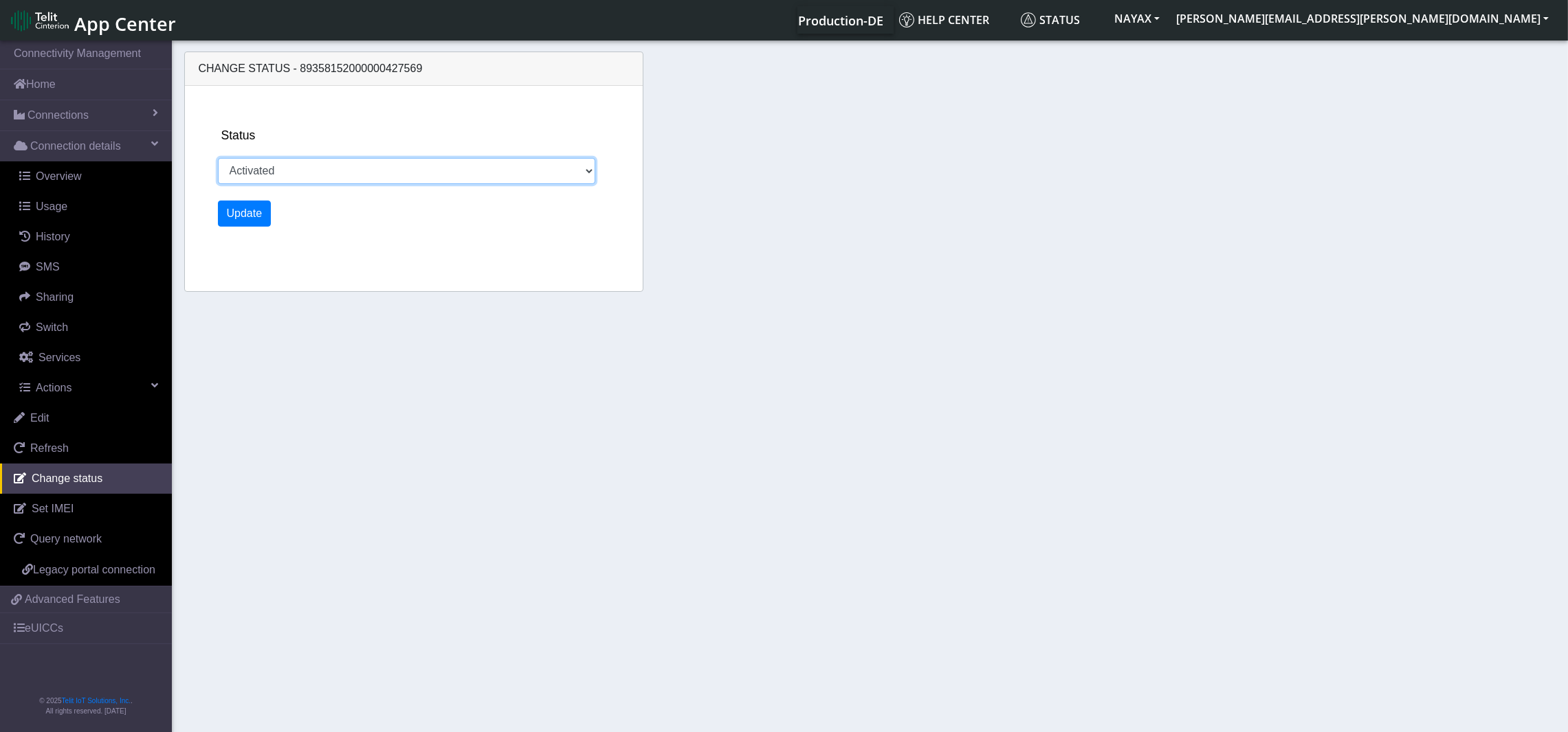
click at [289, 171] on select "Activated Deactivated" at bounding box center [407, 171] width 378 height 26
select select "deactivated"
click at [218, 158] on select "Activated Deactivated" at bounding box center [407, 171] width 378 height 26
click at [247, 220] on button "Update" at bounding box center [245, 213] width 53 height 26
